Goal: Information Seeking & Learning: Learn about a topic

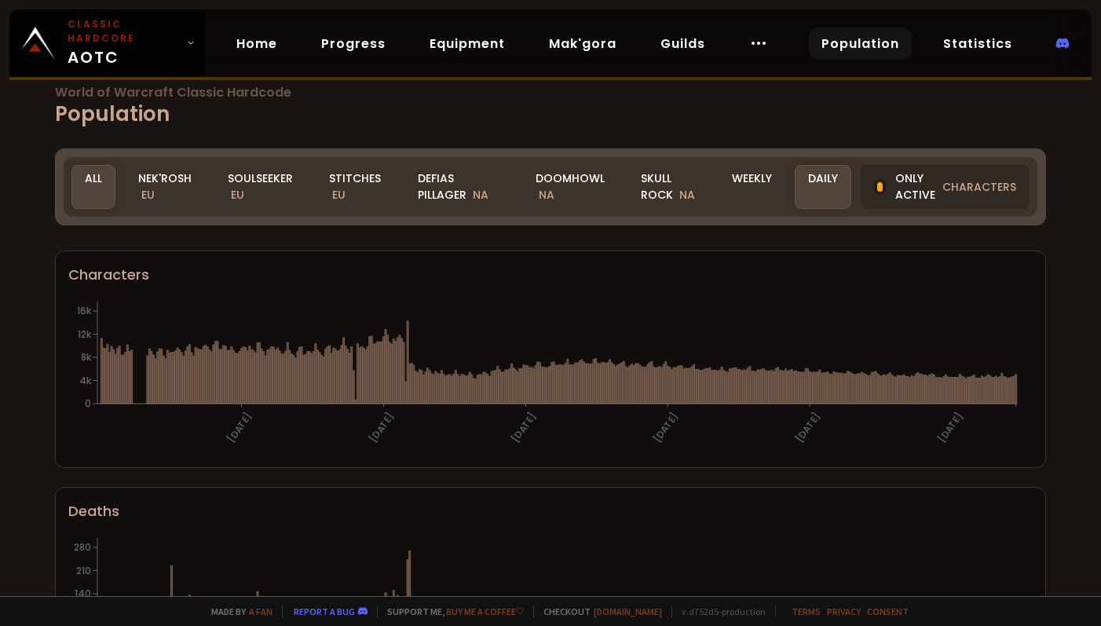
click at [170, 187] on div "Nek'Rosh EU" at bounding box center [165, 187] width 80 height 44
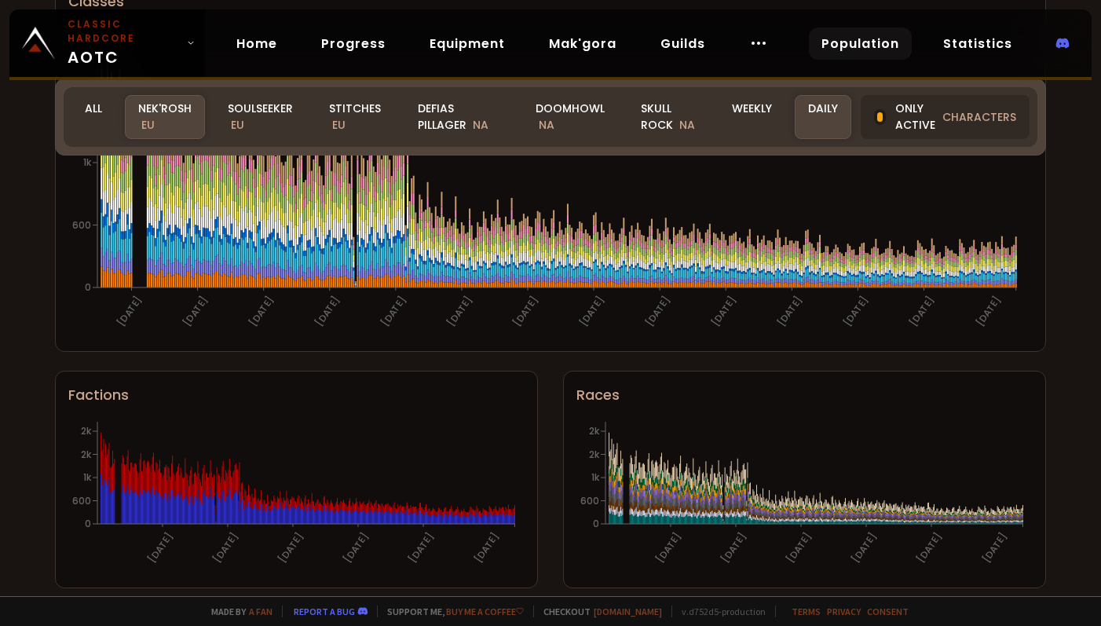
scroll to position [978, 0]
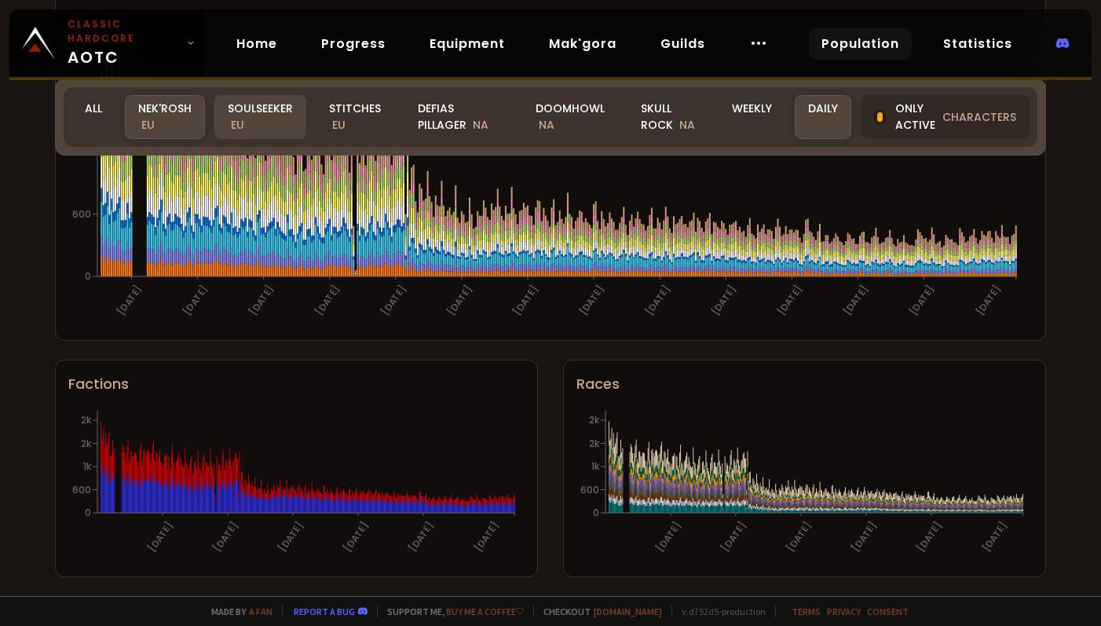
click at [243, 116] on div "Soulseeker EU" at bounding box center [260, 117] width 92 height 44
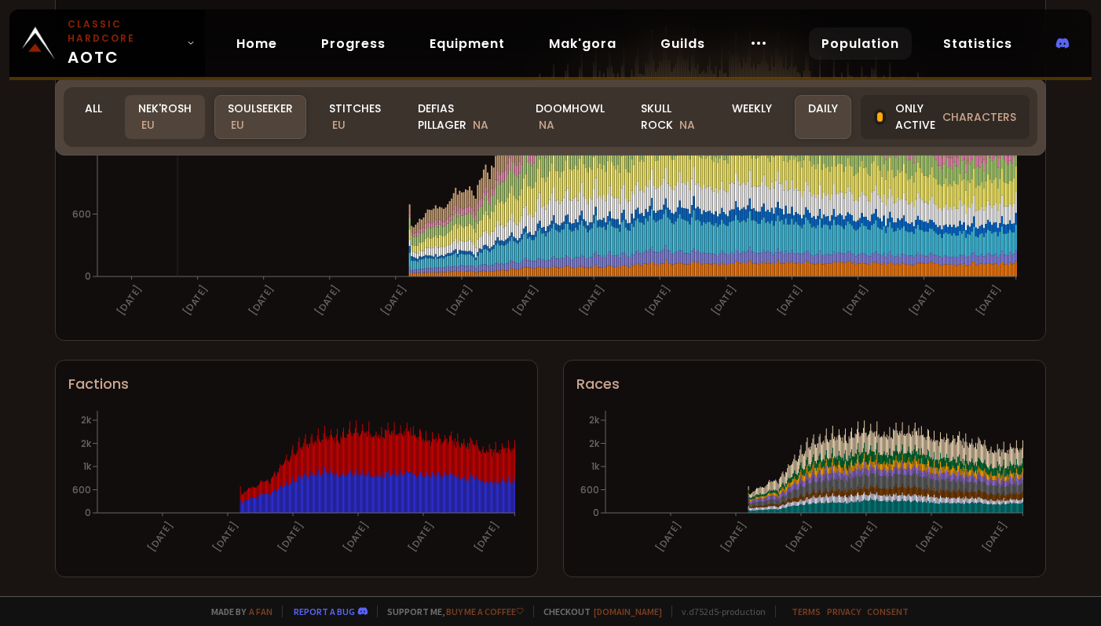
click at [159, 122] on div "Nek'Rosh EU" at bounding box center [165, 117] width 80 height 44
